Goal: Transaction & Acquisition: Download file/media

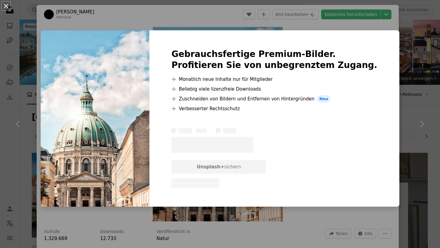
scroll to position [377, 0]
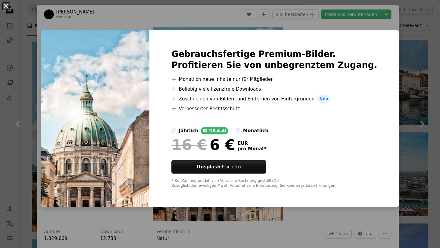
click at [385, 49] on div "An X shape Gebrauchsfertige Premium-Bilder. Profitieren Sie von unbegrenztem Zu…" at bounding box center [220, 124] width 440 height 248
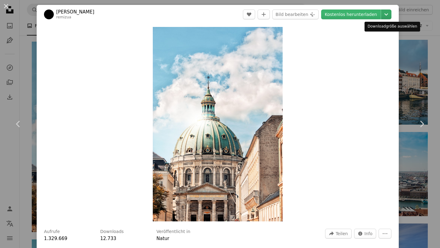
click at [388, 14] on icon "Downloadgröße auswählen" at bounding box center [387, 14] width 4 height 2
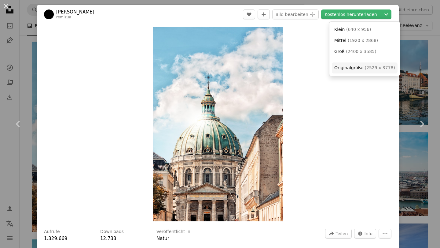
click at [363, 69] on span "Originalgröße ( 2529 x 3778 )" at bounding box center [365, 68] width 61 height 6
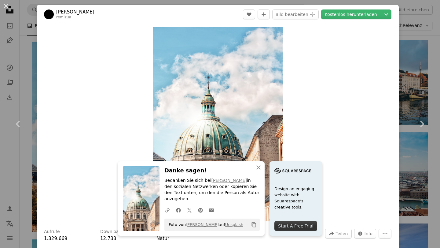
click at [429, 17] on div "An X shape Chevron left Chevron right [PERSON_NAME] remizua A heart A plus sign…" at bounding box center [220, 124] width 440 height 248
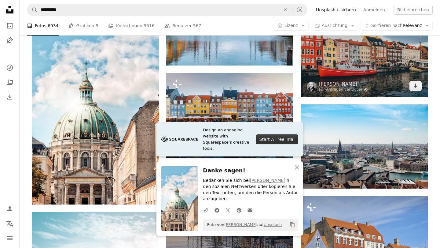
scroll to position [409, 0]
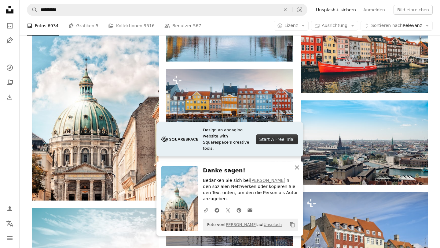
click at [299, 171] on icon "An X shape" at bounding box center [297, 167] width 7 height 7
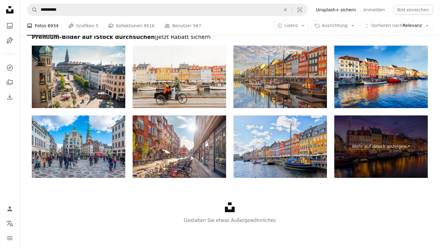
scroll to position [1069, 0]
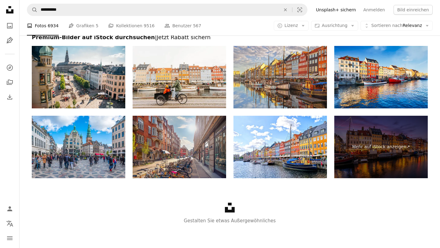
click at [206, 147] on img at bounding box center [180, 147] width 94 height 62
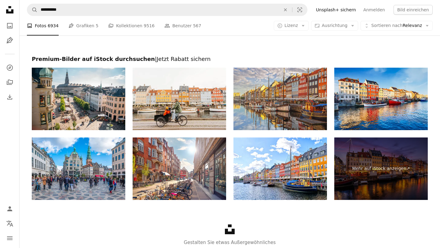
scroll to position [1044, 0]
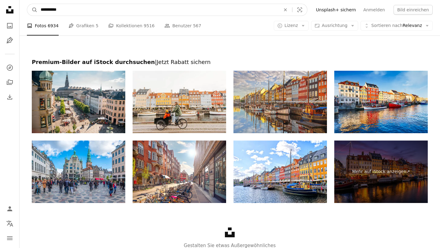
click at [141, 9] on input "**********" at bounding box center [158, 10] width 241 height 12
type input "********"
click at [32, 10] on button "A magnifying glass" at bounding box center [32, 10] width 10 height 12
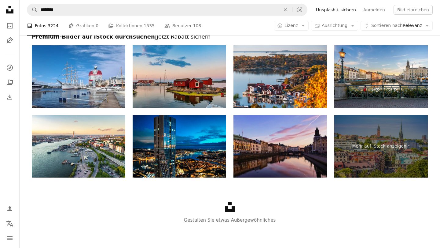
scroll to position [1128, 0]
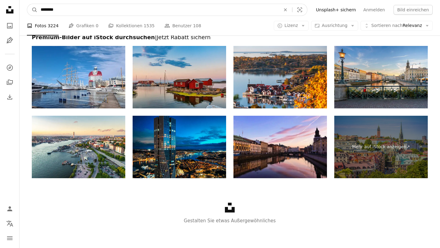
click at [191, 12] on input "********" at bounding box center [158, 10] width 241 height 12
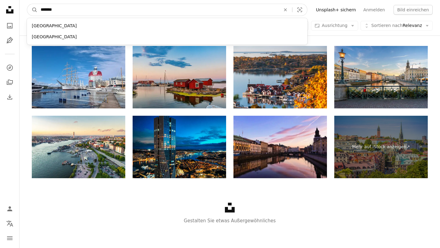
type input "********"
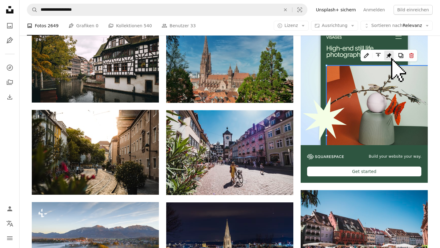
scroll to position [120, 0]
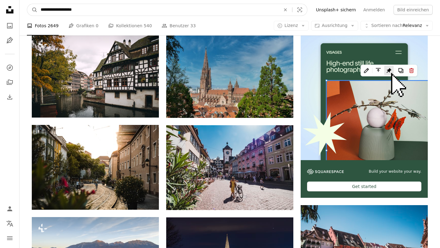
click at [233, 10] on input "**********" at bounding box center [158, 10] width 241 height 12
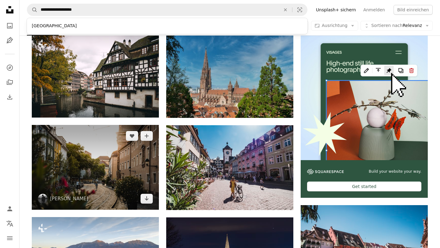
click at [138, 148] on img at bounding box center [95, 167] width 127 height 85
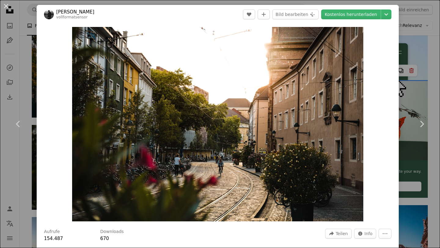
click at [428, 30] on div "An X shape Chevron left Chevron right [PERSON_NAME] vollformatsensor A heart A …" at bounding box center [220, 124] width 440 height 248
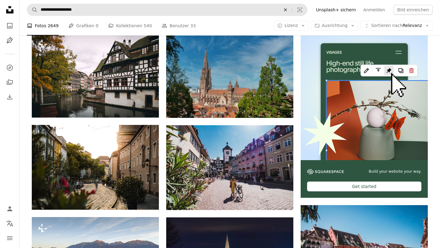
click at [287, 10] on icon "Finden Sie Bildmaterial auf der ganzen Webseite" at bounding box center [285, 9] width 3 height 3
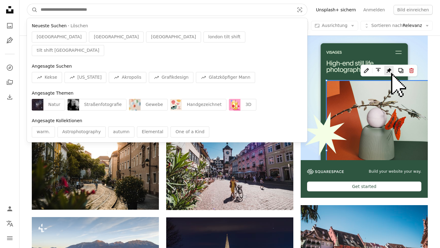
click at [272, 6] on input "Finden Sie Bildmaterial auf der ganzen Webseite" at bounding box center [165, 10] width 255 height 12
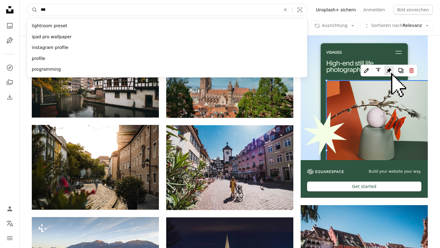
type input "****"
click at [32, 10] on button "A magnifying glass" at bounding box center [32, 10] width 10 height 12
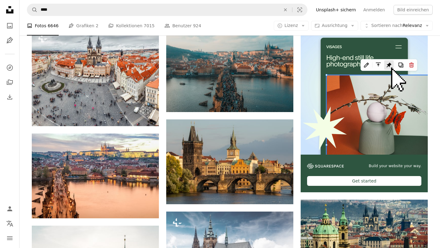
scroll to position [125, 0]
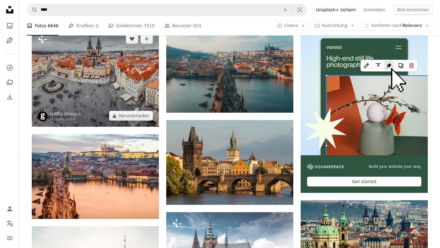
click at [125, 64] on img at bounding box center [95, 77] width 127 height 99
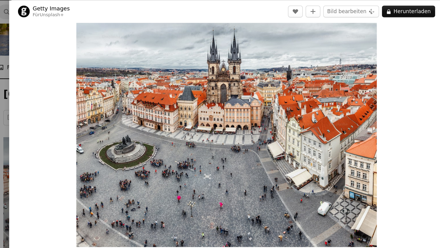
scroll to position [30, 0]
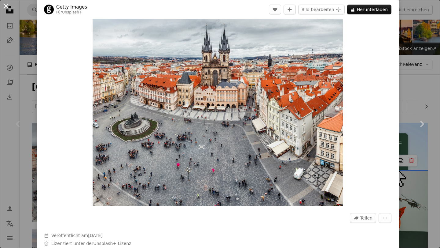
click at [4, 9] on button "An X shape" at bounding box center [5, 5] width 7 height 7
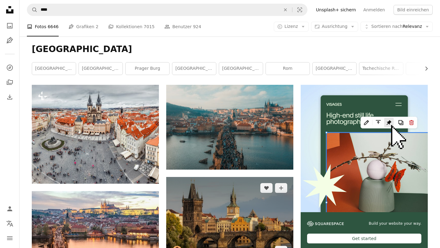
scroll to position [28, 0]
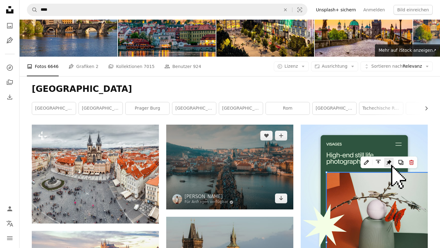
click at [256, 158] on img at bounding box center [229, 166] width 127 height 85
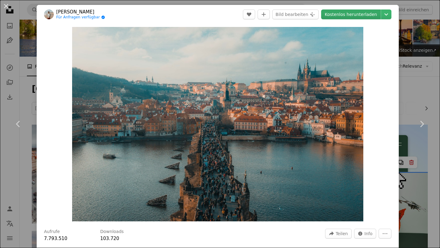
click at [367, 13] on link "Kostenlos herunterladen" at bounding box center [351, 14] width 60 height 10
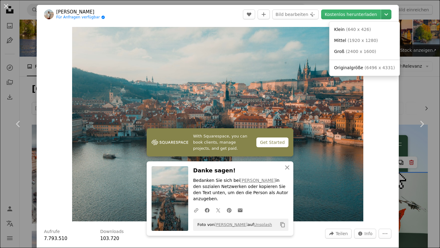
click at [391, 12] on icon "Chevron down" at bounding box center [387, 14] width 10 height 7
click at [365, 66] on span "( 6496 x 4331 )" at bounding box center [380, 67] width 30 height 5
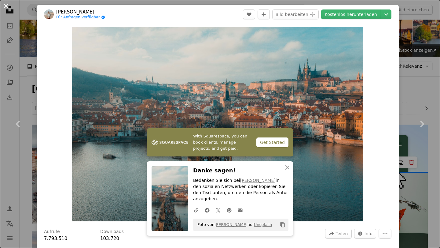
click at [6, 6] on button "An X shape" at bounding box center [5, 5] width 7 height 7
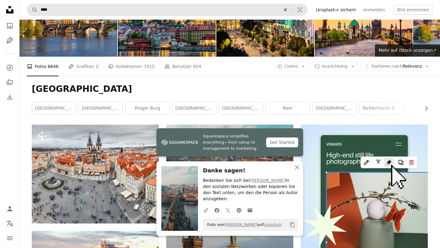
click at [290, 9] on icon "An X shape" at bounding box center [285, 9] width 13 height 5
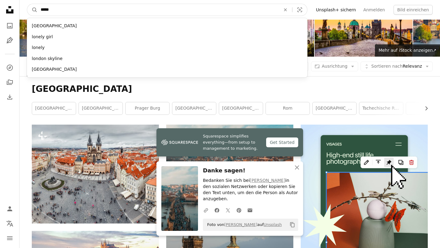
type input "******"
click at [32, 10] on button "A magnifying glass" at bounding box center [32, 10] width 10 height 12
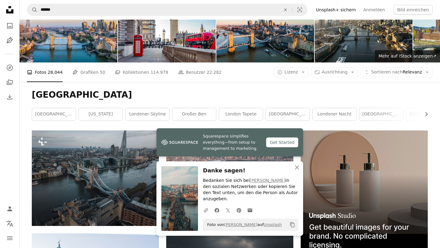
scroll to position [29, 0]
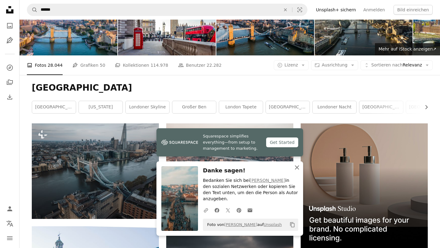
click at [299, 170] on icon "An X shape" at bounding box center [297, 167] width 7 height 7
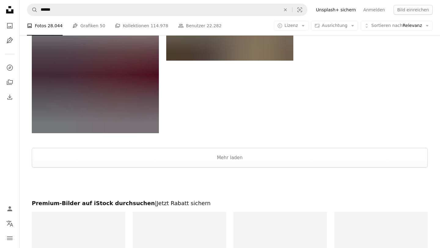
scroll to position [1004, 0]
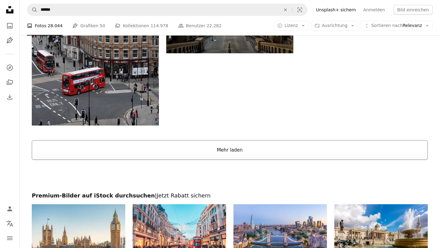
click at [226, 148] on button "Mehr laden" at bounding box center [230, 150] width 396 height 20
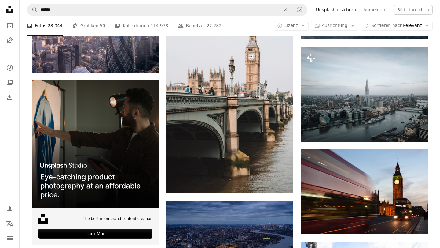
scroll to position [1159, 0]
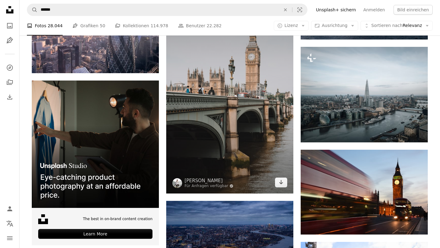
click at [198, 95] on img at bounding box center [229, 96] width 127 height 196
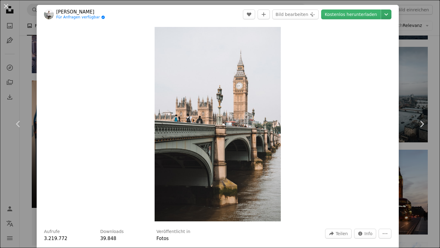
click at [391, 18] on icon "Chevron down" at bounding box center [387, 14] width 10 height 7
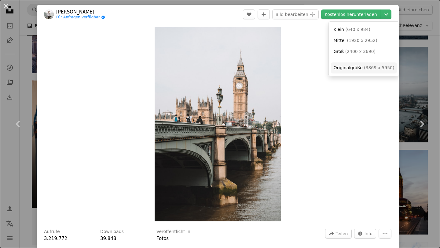
click at [364, 68] on span "( 3869 x 5950 )" at bounding box center [379, 67] width 30 height 5
